Goal: Task Accomplishment & Management: Use online tool/utility

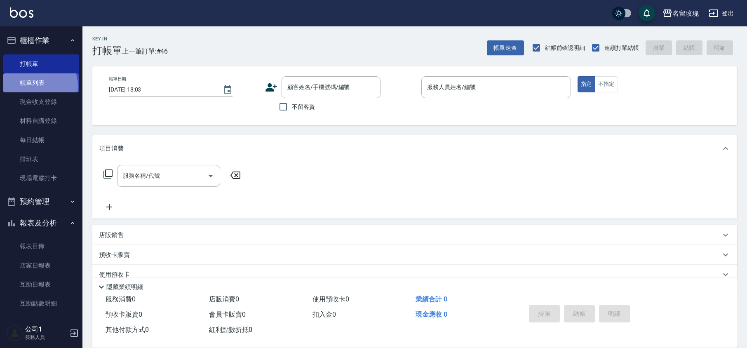
click at [37, 86] on link "帳單列表" at bounding box center [41, 82] width 76 height 19
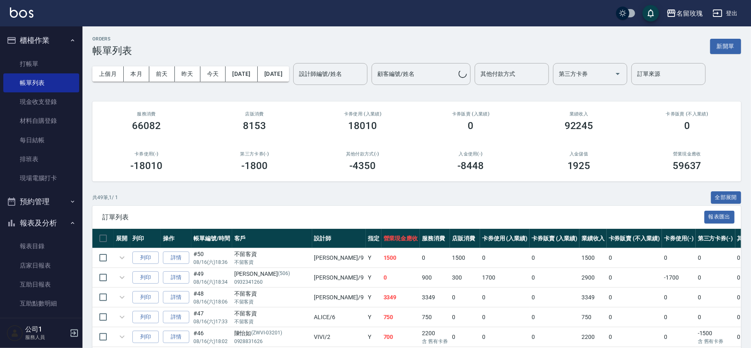
click at [361, 73] on div "設計師編號/姓名 設計師編號/姓名" at bounding box center [330, 74] width 74 height 22
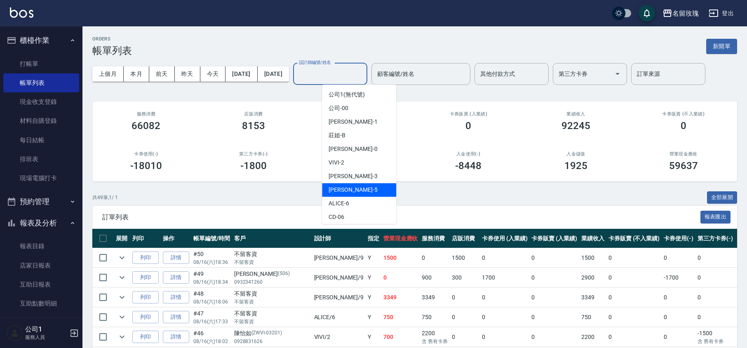
click at [352, 185] on div "[PERSON_NAME] -5" at bounding box center [359, 190] width 74 height 14
type input "[PERSON_NAME]-5"
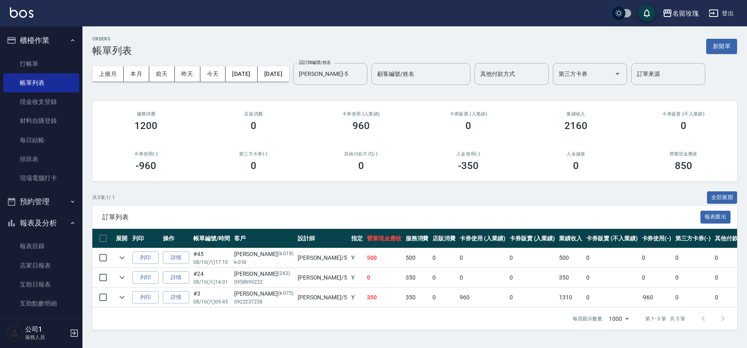
click at [345, 96] on div "ORDERS 帳單列表 新開單 上個月 本月 [DATE] [DATE] [DATE] [DATE] [DATE] 設計師編號/姓名 [PERSON_NAME…" at bounding box center [414, 182] width 664 height 313
click at [16, 59] on link "打帳單" at bounding box center [41, 63] width 76 height 19
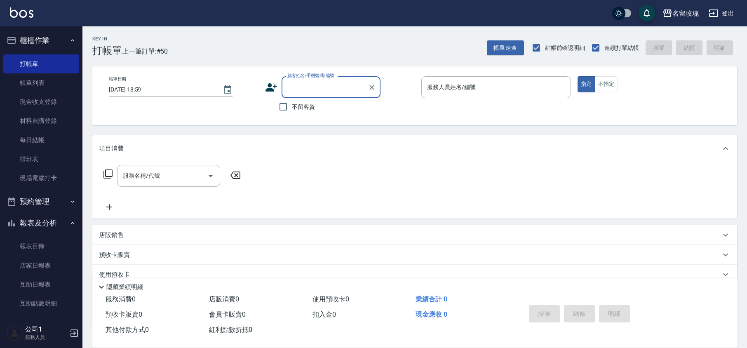
click at [322, 91] on input "顧客姓名/手機號碼/編號" at bounding box center [324, 87] width 79 height 14
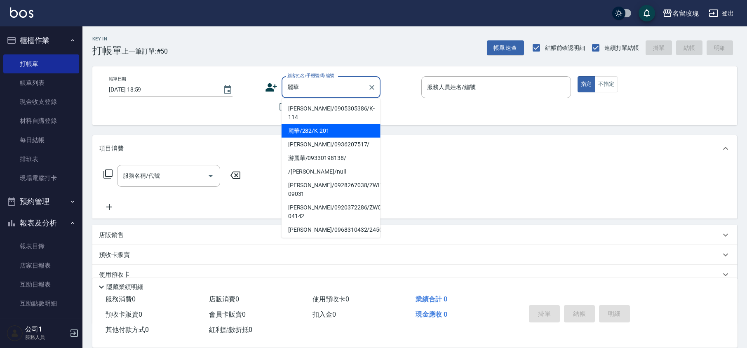
click at [303, 126] on li "麗華/282/K-201" at bounding box center [330, 131] width 99 height 14
type input "麗華/282/K-201"
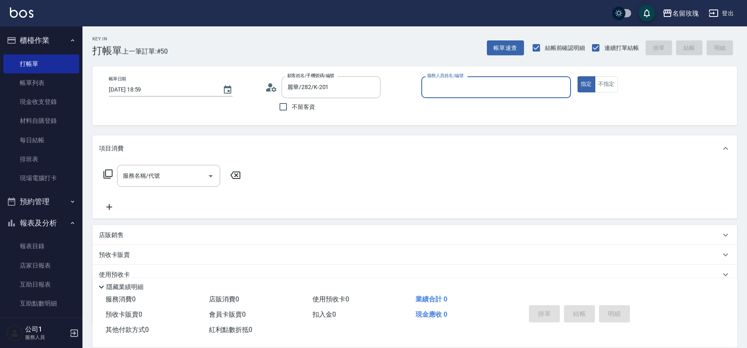
click at [474, 85] on input "服務人員姓名/編號" at bounding box center [496, 87] width 142 height 14
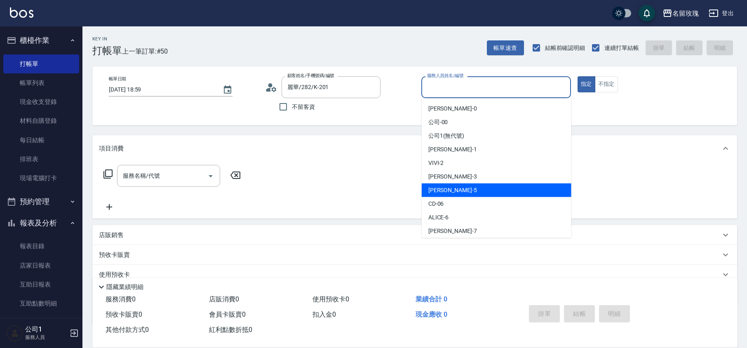
click at [453, 185] on div "[PERSON_NAME] -5" at bounding box center [497, 190] width 150 height 14
type input "[PERSON_NAME]-5"
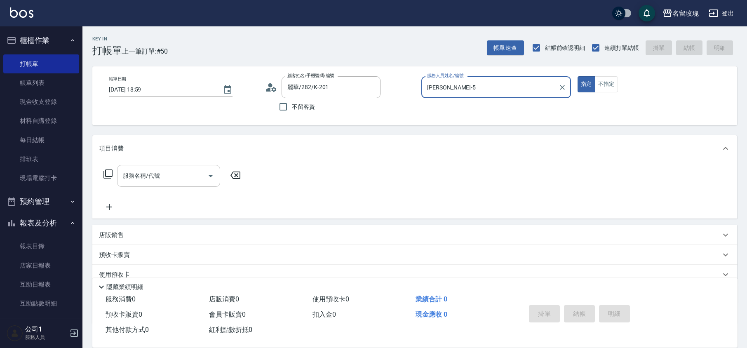
click at [176, 175] on input "服務名稱/代號" at bounding box center [162, 176] width 83 height 14
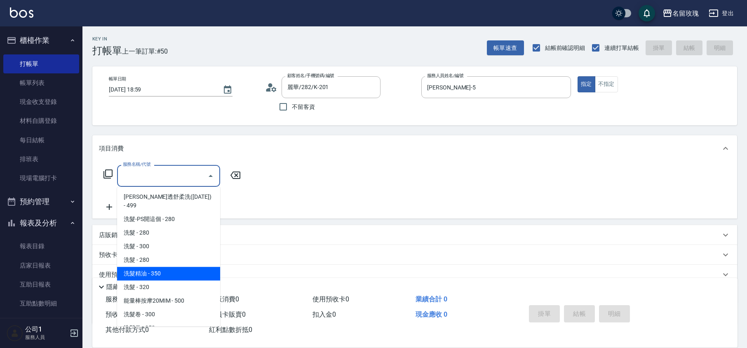
click at [174, 267] on span "洗髮精油 - 350" at bounding box center [168, 274] width 103 height 14
type input "洗髮精油(206)"
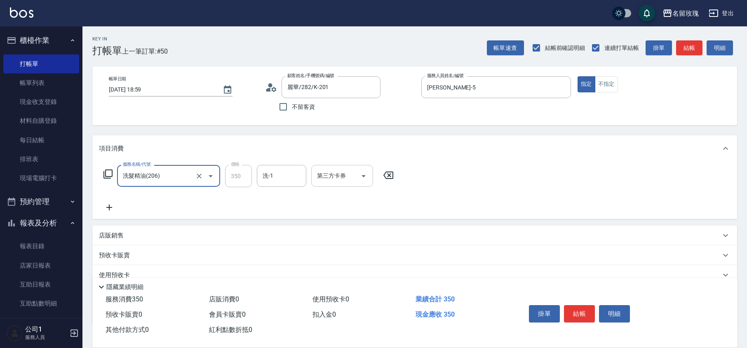
click at [281, 173] on input "洗-1" at bounding box center [281, 176] width 42 height 14
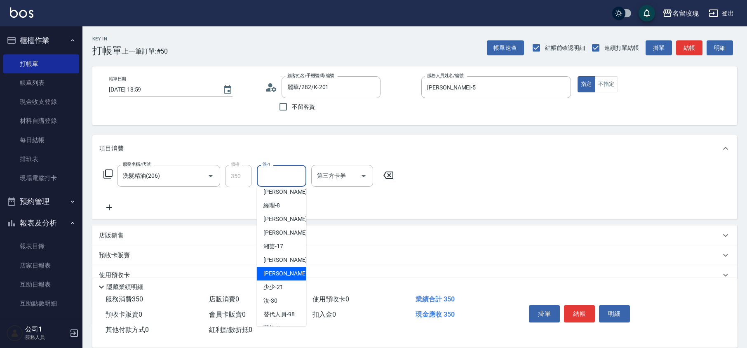
scroll to position [162, 0]
click at [284, 271] on div "汝 -30" at bounding box center [281, 275] width 49 height 14
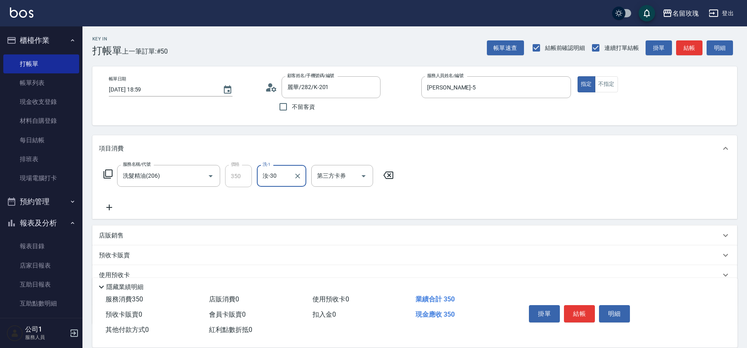
type input "汝-30"
click at [108, 205] on icon at bounding box center [109, 207] width 21 height 10
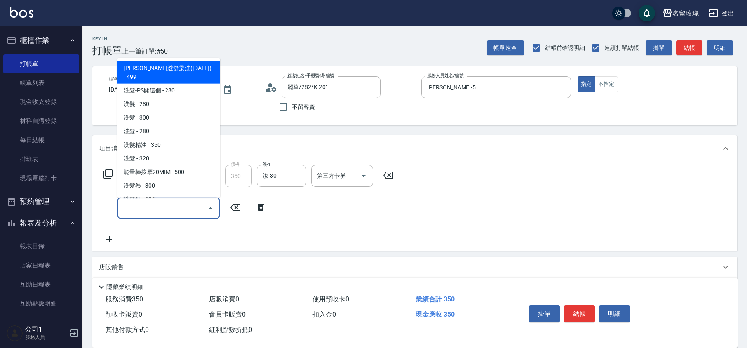
click at [130, 208] on input "服務名稱/代號" at bounding box center [162, 208] width 83 height 14
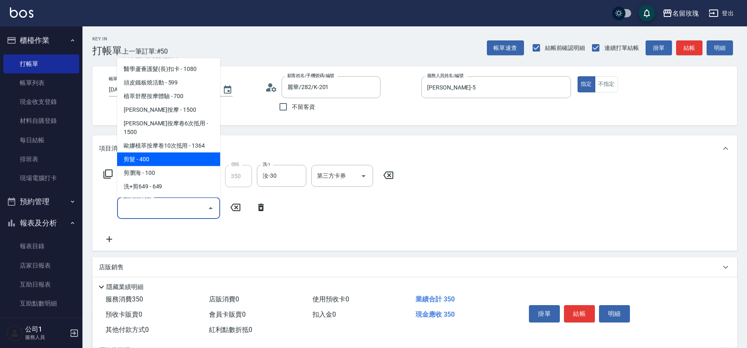
scroll to position [385, 0]
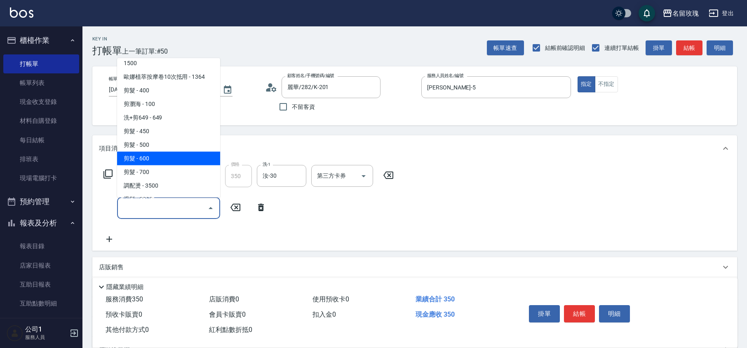
click at [177, 152] on span "剪髮 - 600" at bounding box center [168, 159] width 103 height 14
type input "剪髮(306)"
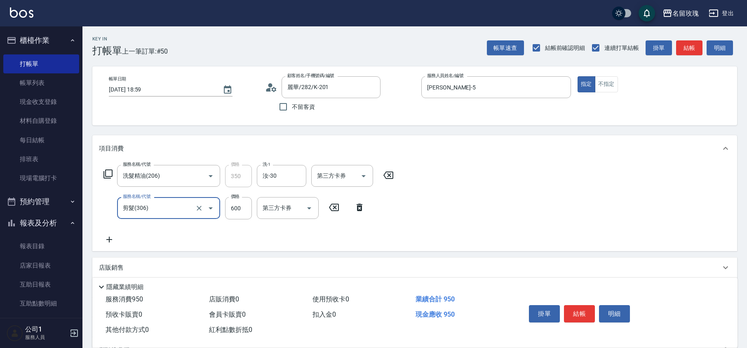
drag, startPoint x: 238, startPoint y: 212, endPoint x: 254, endPoint y: 192, distance: 26.1
click at [238, 212] on input "600" at bounding box center [238, 208] width 27 height 22
type input "0"
click at [185, 202] on input "剪髮(306)" at bounding box center [157, 208] width 73 height 14
type input "ˊ650650"
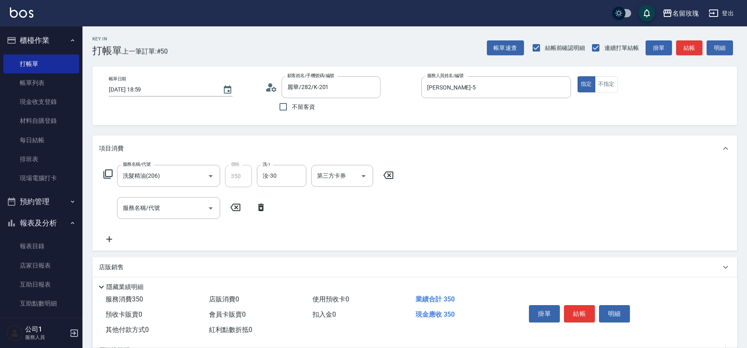
click at [265, 204] on icon at bounding box center [261, 207] width 21 height 10
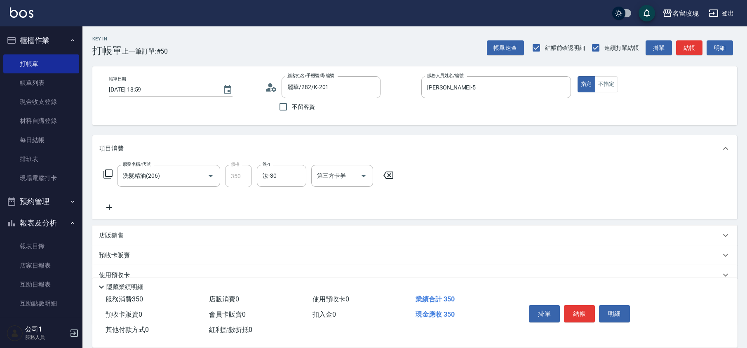
click at [113, 204] on icon at bounding box center [109, 207] width 21 height 10
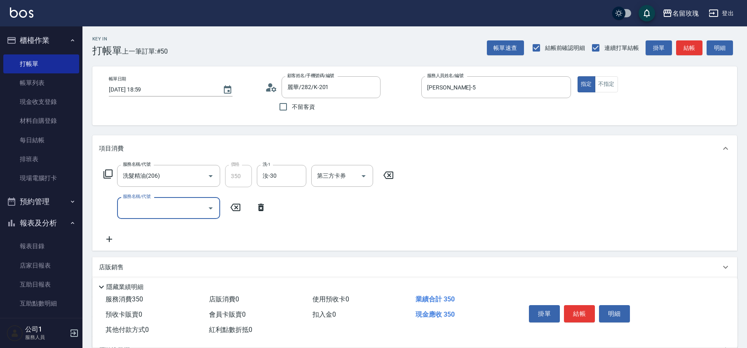
click at [156, 212] on input "服務名稱/代號" at bounding box center [162, 208] width 83 height 14
type input "剪髮(307)"
type input "650"
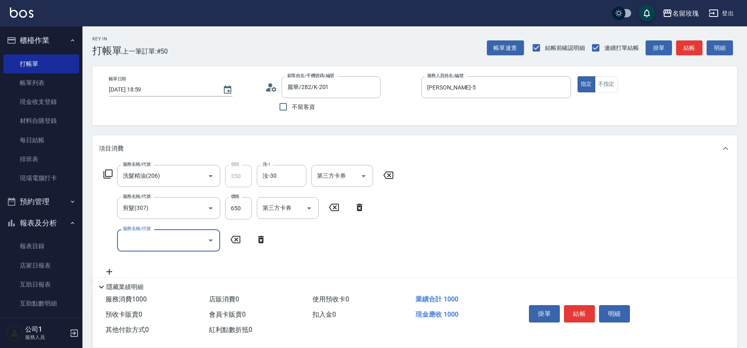
click at [259, 238] on icon at bounding box center [261, 239] width 6 height 7
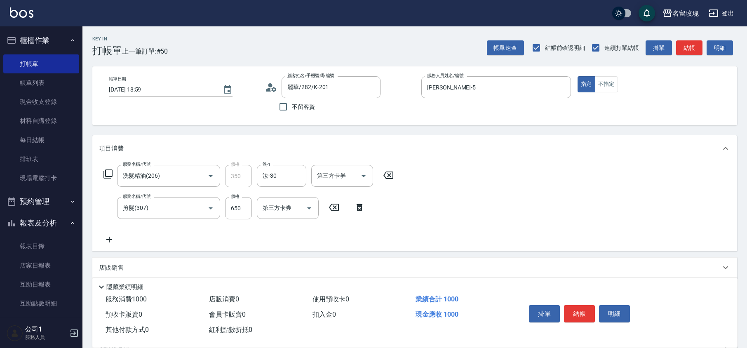
click at [278, 240] on div "服務名稱/代號 洗髮精油(206) 服務名稱/代號 價格 350 價格 洗-1 汝-30 洗-1 第三方卡券 第三方卡券 服務名稱/代號 剪髮(307) 服務…" at bounding box center [249, 205] width 300 height 80
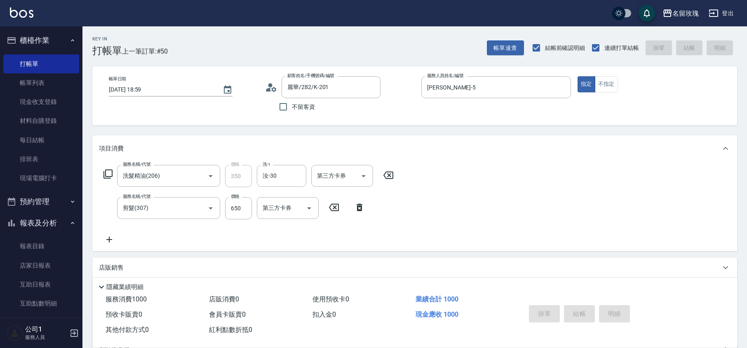
type input "[DATE] 19:00"
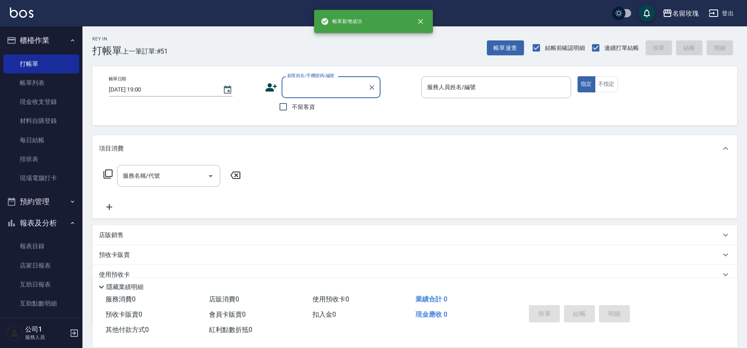
click at [315, 88] on input "顧客姓名/手機號碼/編號" at bounding box center [324, 87] width 79 height 14
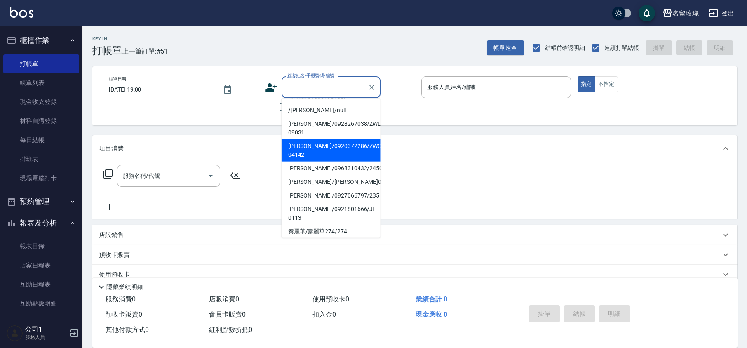
scroll to position [43, 0]
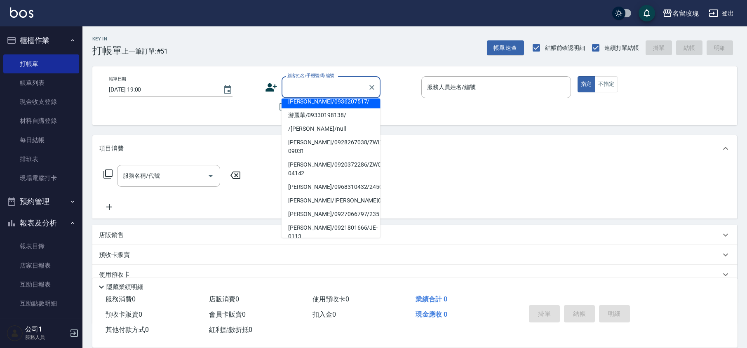
click at [322, 86] on input "顧客姓名/手機號碼/編號" at bounding box center [324, 87] width 79 height 14
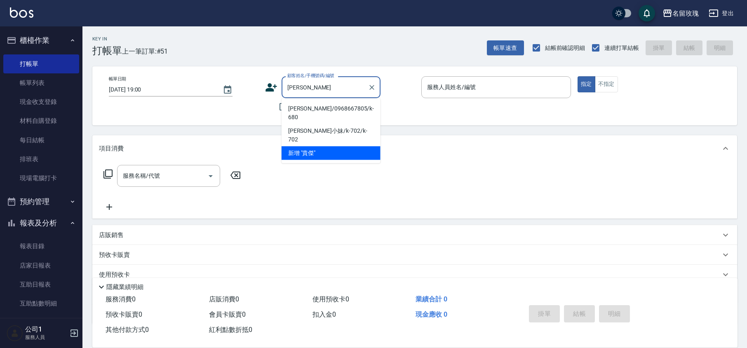
click at [307, 109] on li "[PERSON_NAME]/0968667805/k-680" at bounding box center [330, 113] width 99 height 22
type input "[PERSON_NAME]/0968667805/k-680"
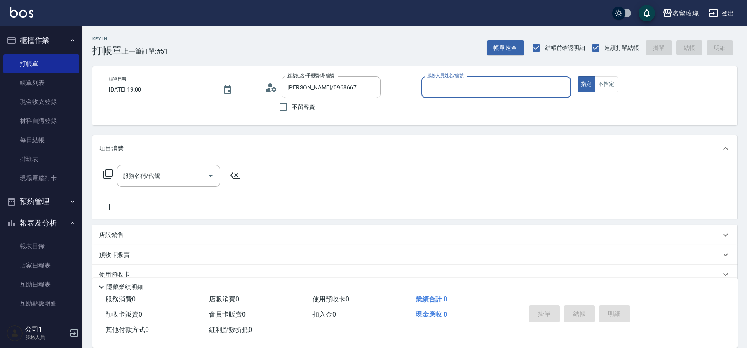
type input "[PERSON_NAME]-5"
click at [327, 91] on input "[PERSON_NAME]/0968667805/k-680" at bounding box center [324, 87] width 79 height 14
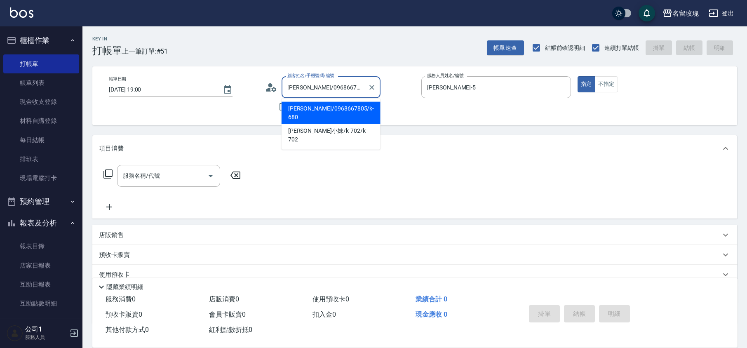
click at [327, 91] on input "[PERSON_NAME]/0968667805/k-680" at bounding box center [324, 87] width 79 height 14
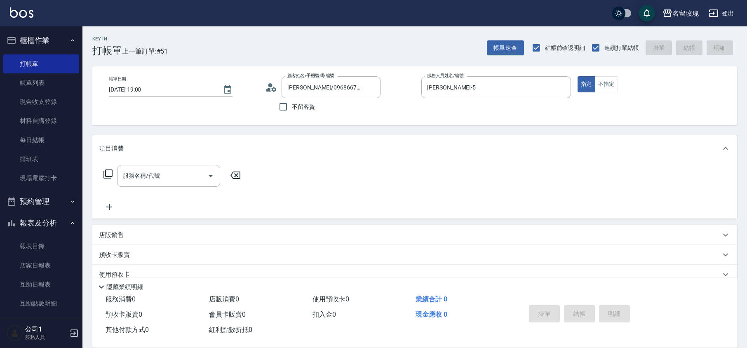
click at [231, 111] on div "帳單日期 [DATE] 19:00 顧客姓名/手機號碼/編號 [PERSON_NAME]/0968667805/k-680 顧客姓名/手機號碼/編號 不留客資…" at bounding box center [414, 95] width 625 height 39
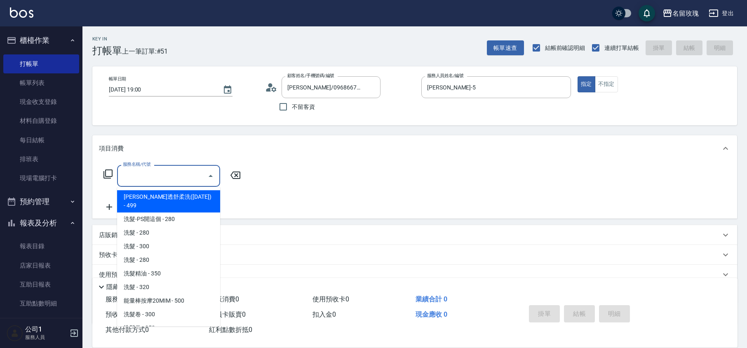
click at [188, 179] on input "服務名稱/代號" at bounding box center [162, 176] width 83 height 14
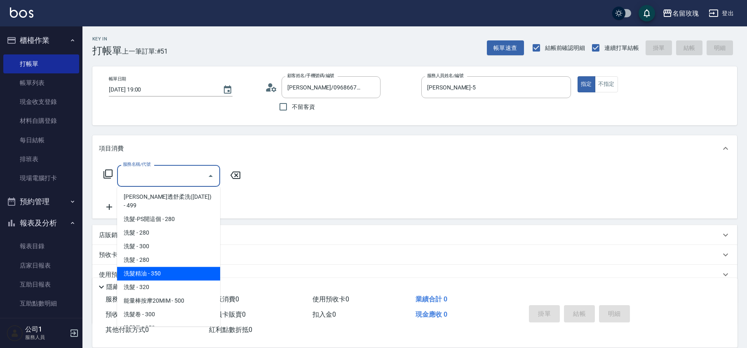
click at [187, 267] on span "洗髮精油 - 350" at bounding box center [168, 274] width 103 height 14
type input "洗髮精油(206)"
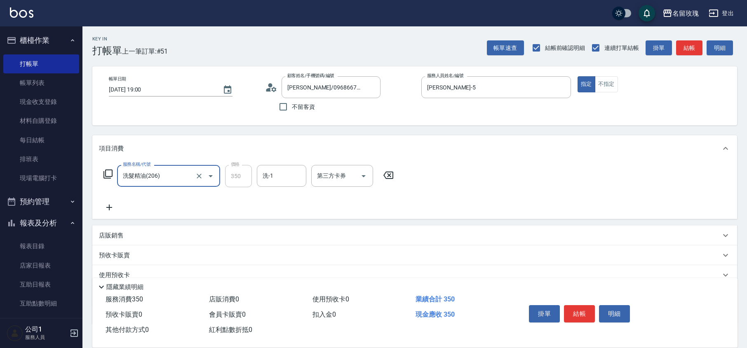
click at [390, 175] on icon at bounding box center [388, 175] width 21 height 10
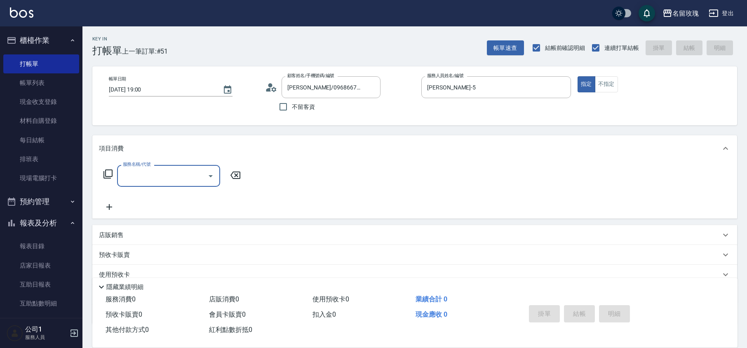
click at [135, 185] on div "服務名稱/代號" at bounding box center [168, 176] width 103 height 22
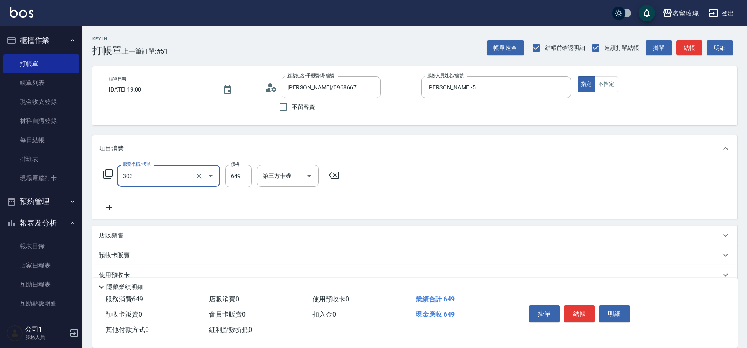
type input "洗+剪649(303)"
type input "500"
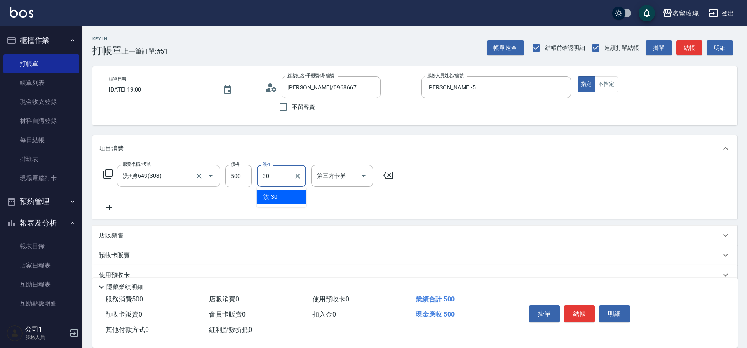
type input "汝-30"
click at [269, 108] on div "不留客資" at bounding box center [322, 106] width 115 height 17
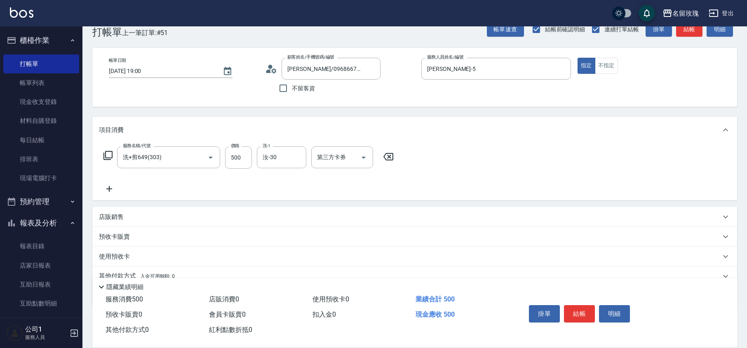
scroll to position [0, 0]
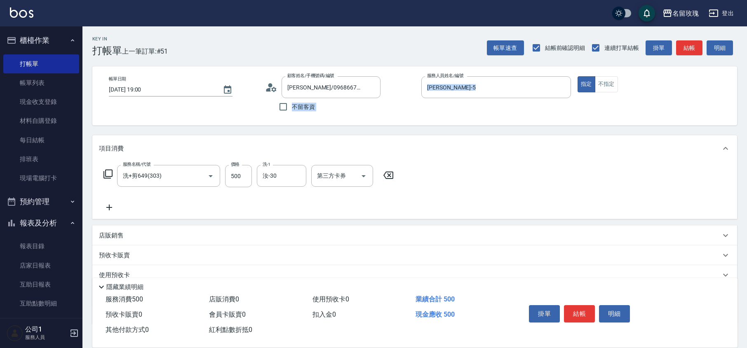
click at [424, 116] on div "帳單日期 [DATE] 19:00 顧客姓名/手機號碼/編號 [PERSON_NAME]/0968667805/k-680 顧客姓名/手機號碼/編號 不留客資…" at bounding box center [414, 95] width 645 height 59
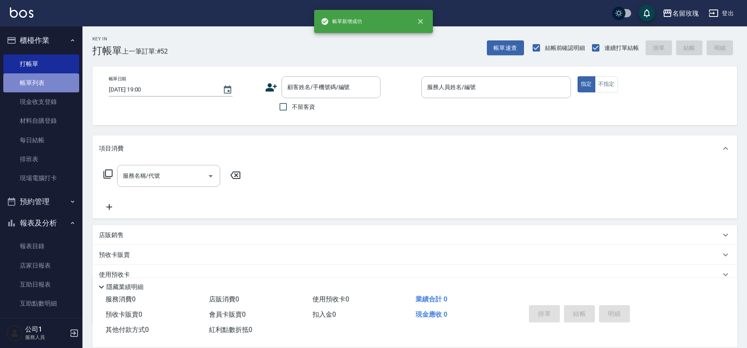
click at [60, 84] on link "帳單列表" at bounding box center [41, 82] width 76 height 19
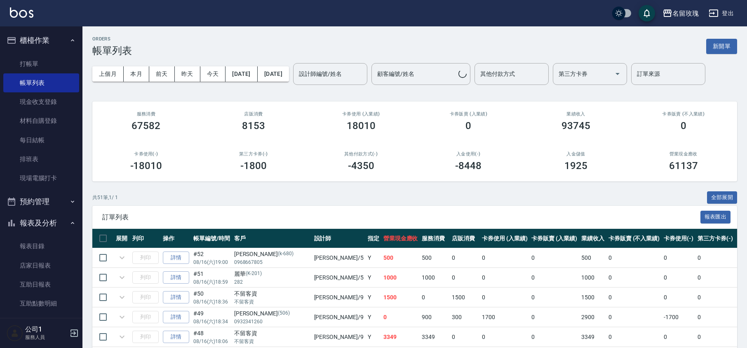
click at [363, 72] on div "設計師編號/姓名 設計師編號/姓名" at bounding box center [330, 74] width 74 height 22
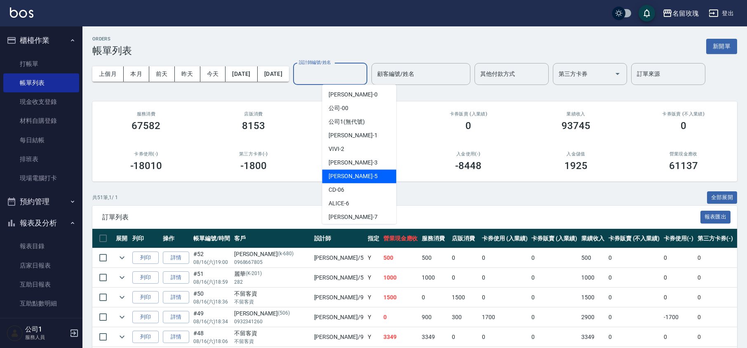
click at [350, 176] on div "[PERSON_NAME] -5" at bounding box center [359, 176] width 74 height 14
type input "[PERSON_NAME]-5"
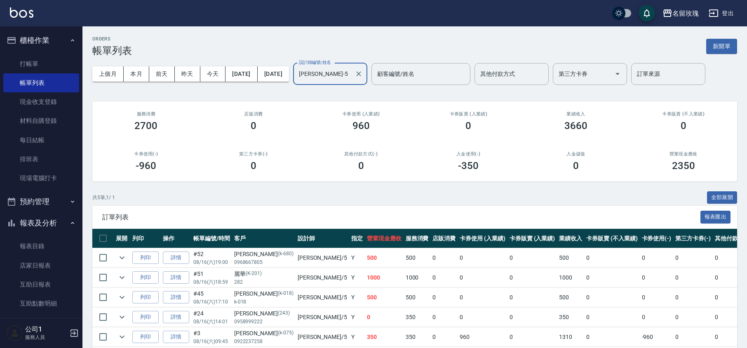
click at [378, 95] on div "ORDERS 帳單列表 新開單 上個月 本月 [DATE] [DATE] [DATE] [DATE] [DATE] 設計師編號/姓名 [PERSON_NAME…" at bounding box center [414, 202] width 664 height 353
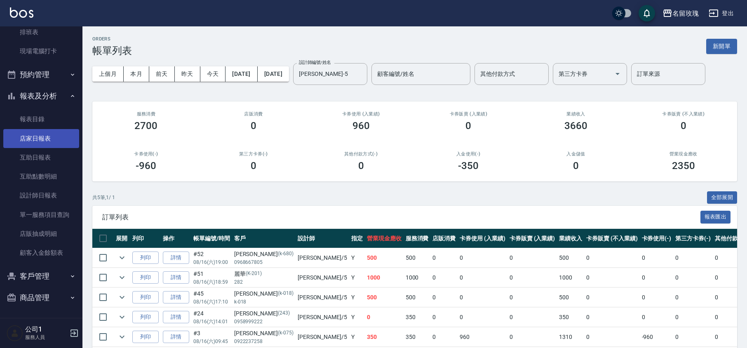
drag, startPoint x: 47, startPoint y: 159, endPoint x: 59, endPoint y: 147, distance: 17.2
click at [48, 158] on link "互助日報表" at bounding box center [41, 157] width 76 height 19
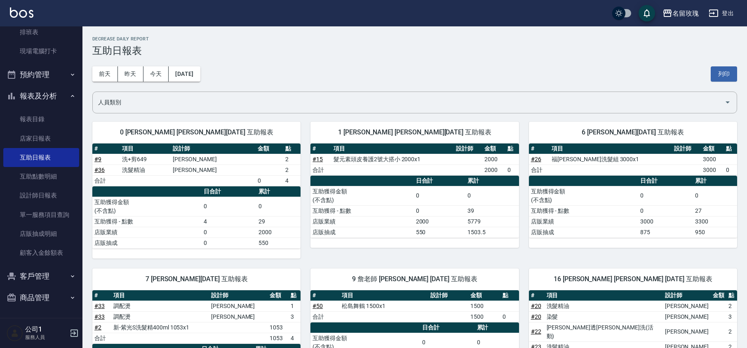
click at [335, 76] on div "[DATE] [DATE] [DATE] [DATE] 列印" at bounding box center [414, 73] width 645 height 35
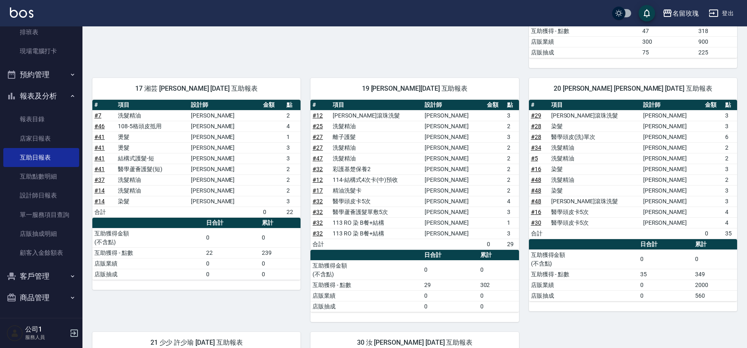
scroll to position [207, 0]
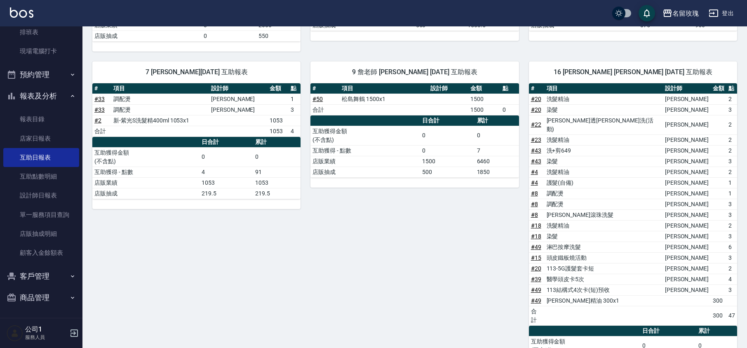
click at [30, 91] on button "報表及分析" at bounding box center [41, 95] width 76 height 21
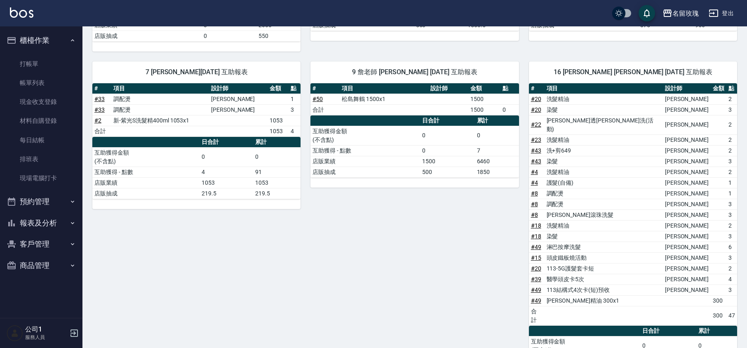
scroll to position [0, 0]
click at [50, 67] on link "打帳單" at bounding box center [41, 63] width 76 height 19
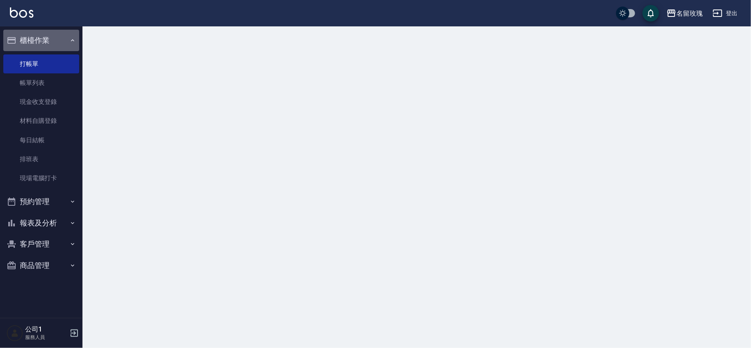
click at [57, 38] on button "櫃檯作業" at bounding box center [41, 40] width 76 height 21
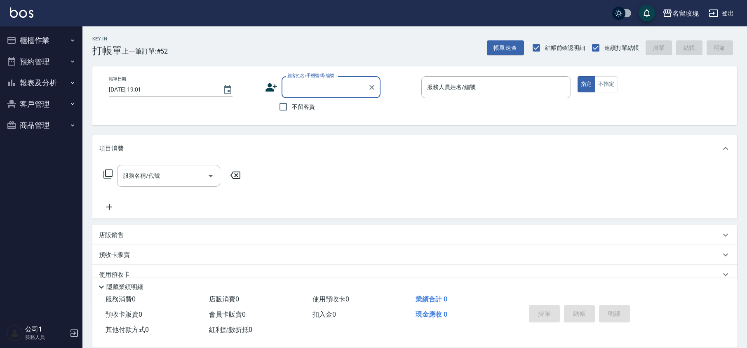
click at [68, 40] on button "櫃檯作業" at bounding box center [41, 40] width 76 height 21
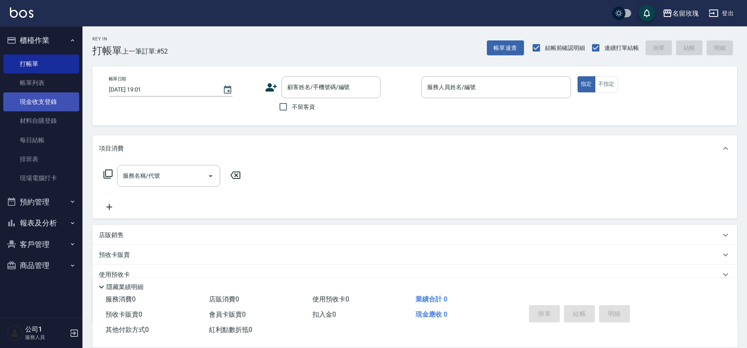
click at [38, 99] on link "現金收支登錄" at bounding box center [41, 101] width 76 height 19
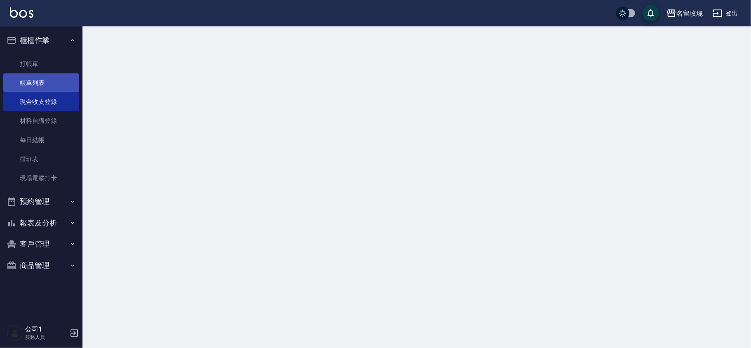
click at [55, 81] on link "帳單列表" at bounding box center [41, 82] width 76 height 19
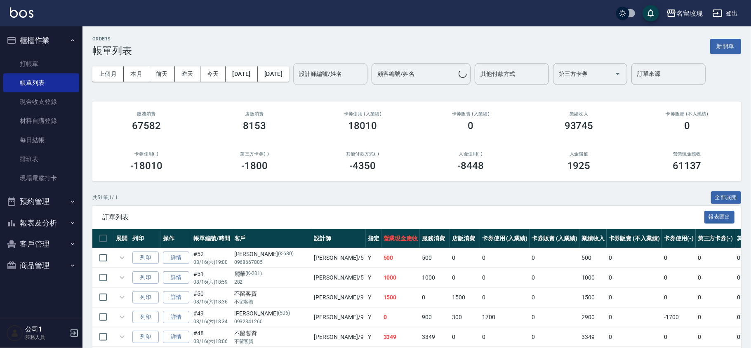
click at [364, 73] on input "設計師編號/姓名" at bounding box center [330, 74] width 67 height 14
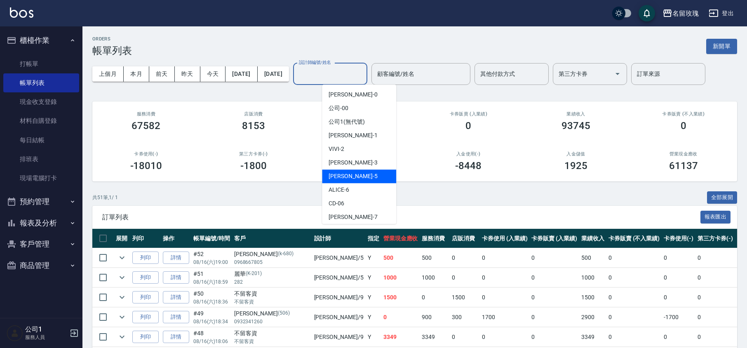
click at [348, 181] on div "[PERSON_NAME] -5" at bounding box center [359, 176] width 74 height 14
type input "[PERSON_NAME]-5"
